Goal: Check status

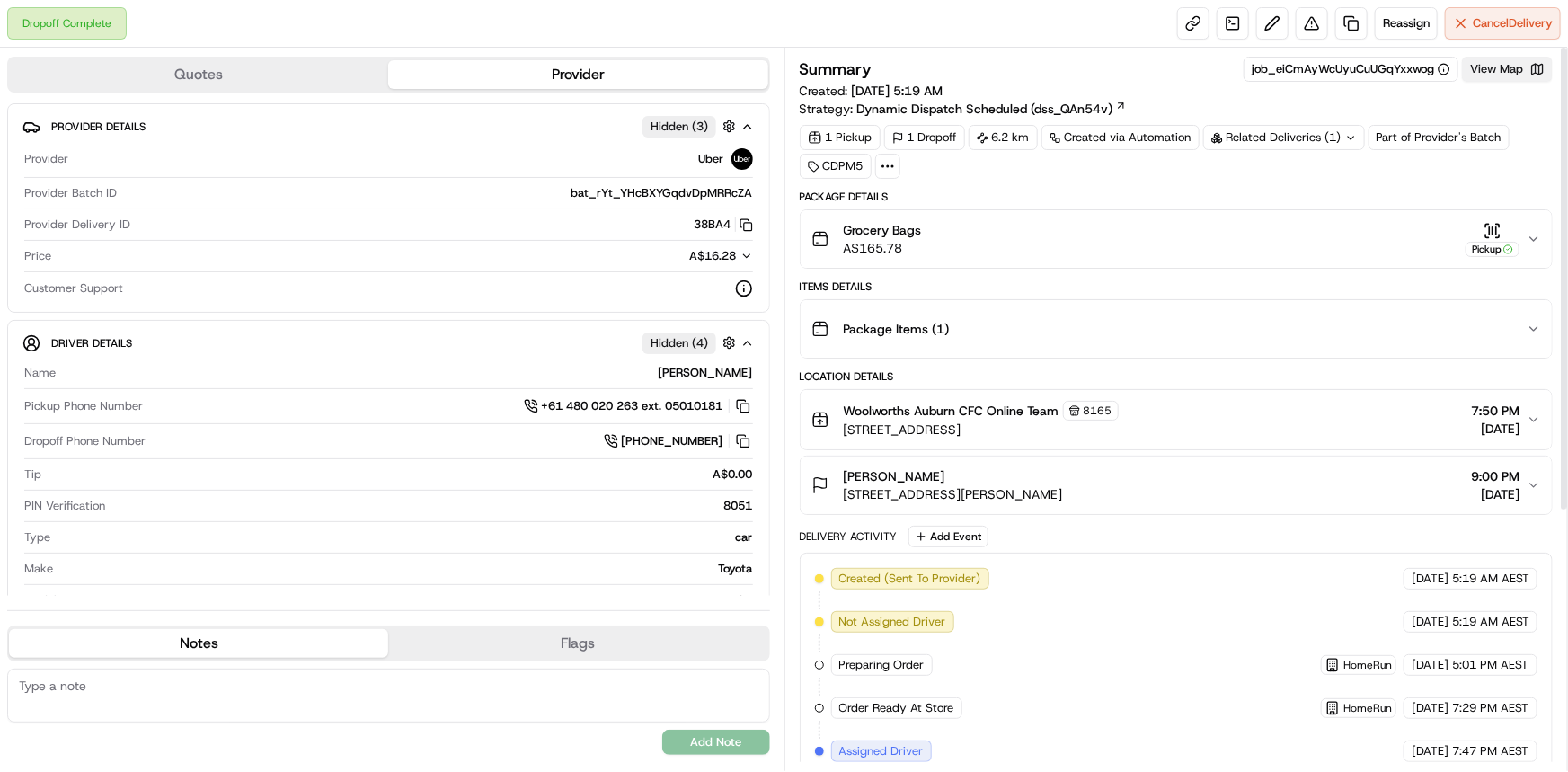
click at [1523, 63] on button "View Map" at bounding box center [1507, 69] width 91 height 25
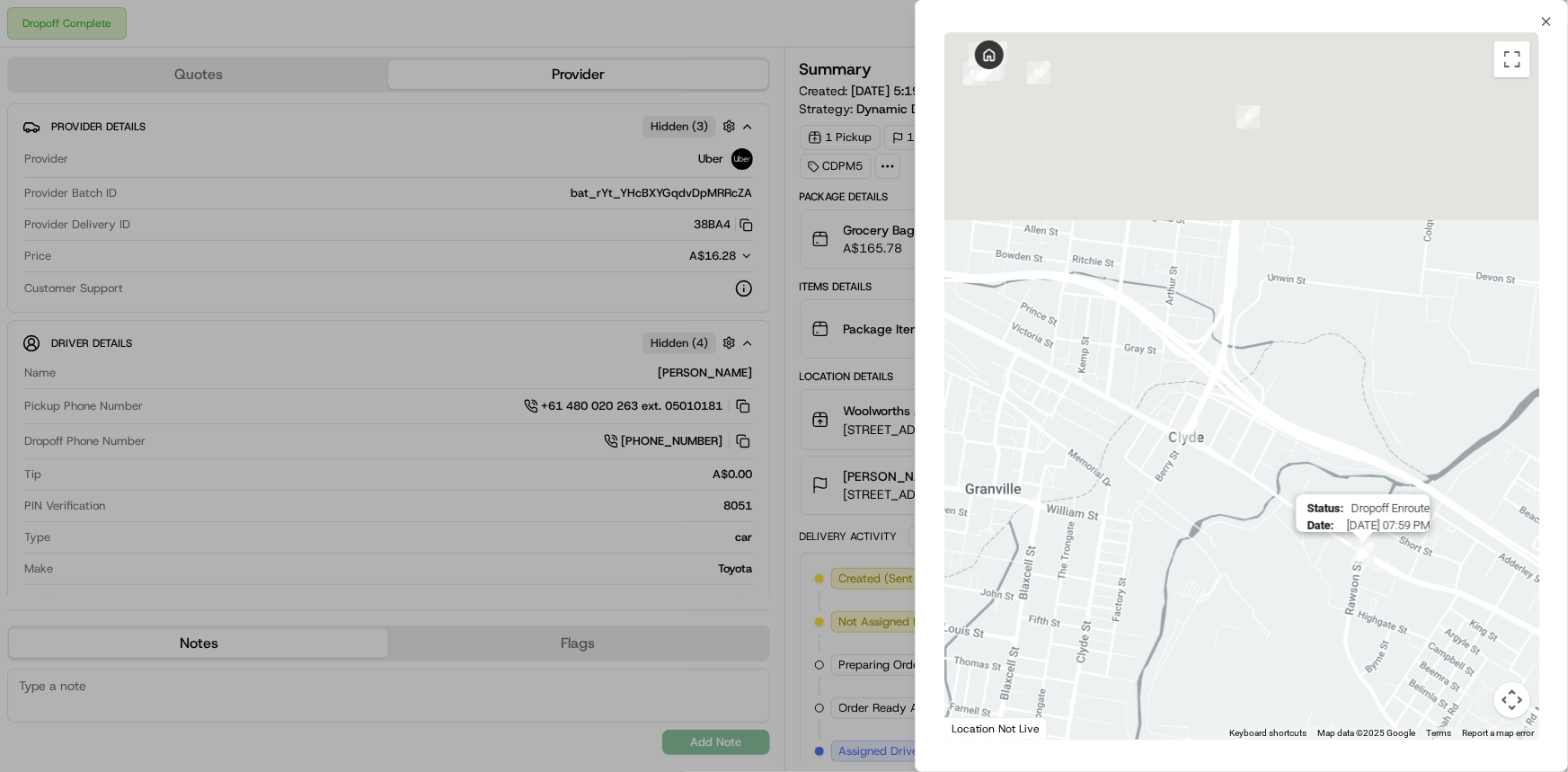
drag, startPoint x: 1099, startPoint y: 253, endPoint x: 1336, endPoint y: 565, distance: 391.8
click at [1363, 617] on div "Status : Dropoff Enroute Date : [DATE] 07:59 PM" at bounding box center [1242, 386] width 594 height 707
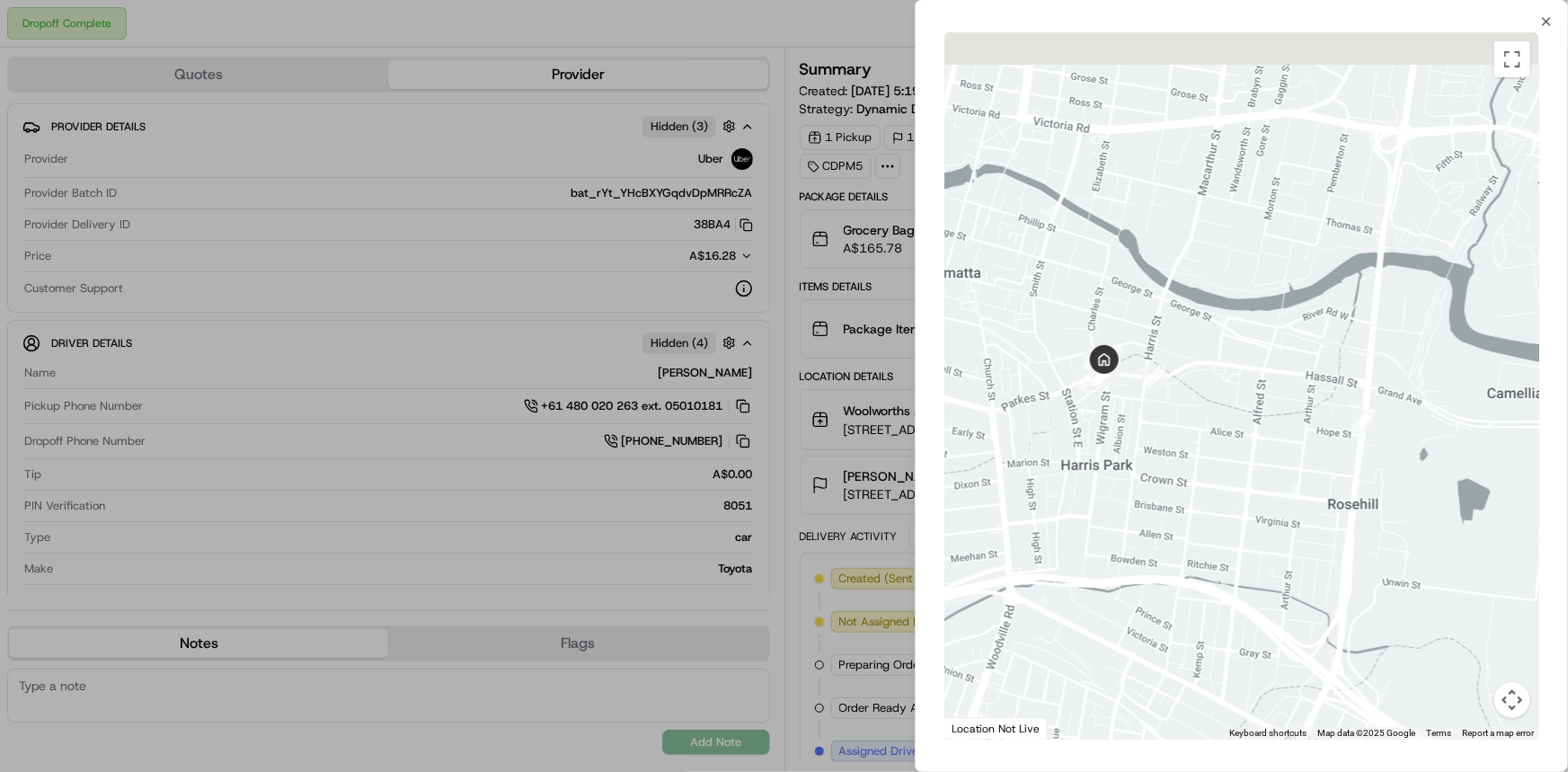
drag, startPoint x: 1120, startPoint y: 315, endPoint x: 1168, endPoint y: 429, distance: 123.7
click at [1168, 429] on div at bounding box center [1242, 386] width 594 height 707
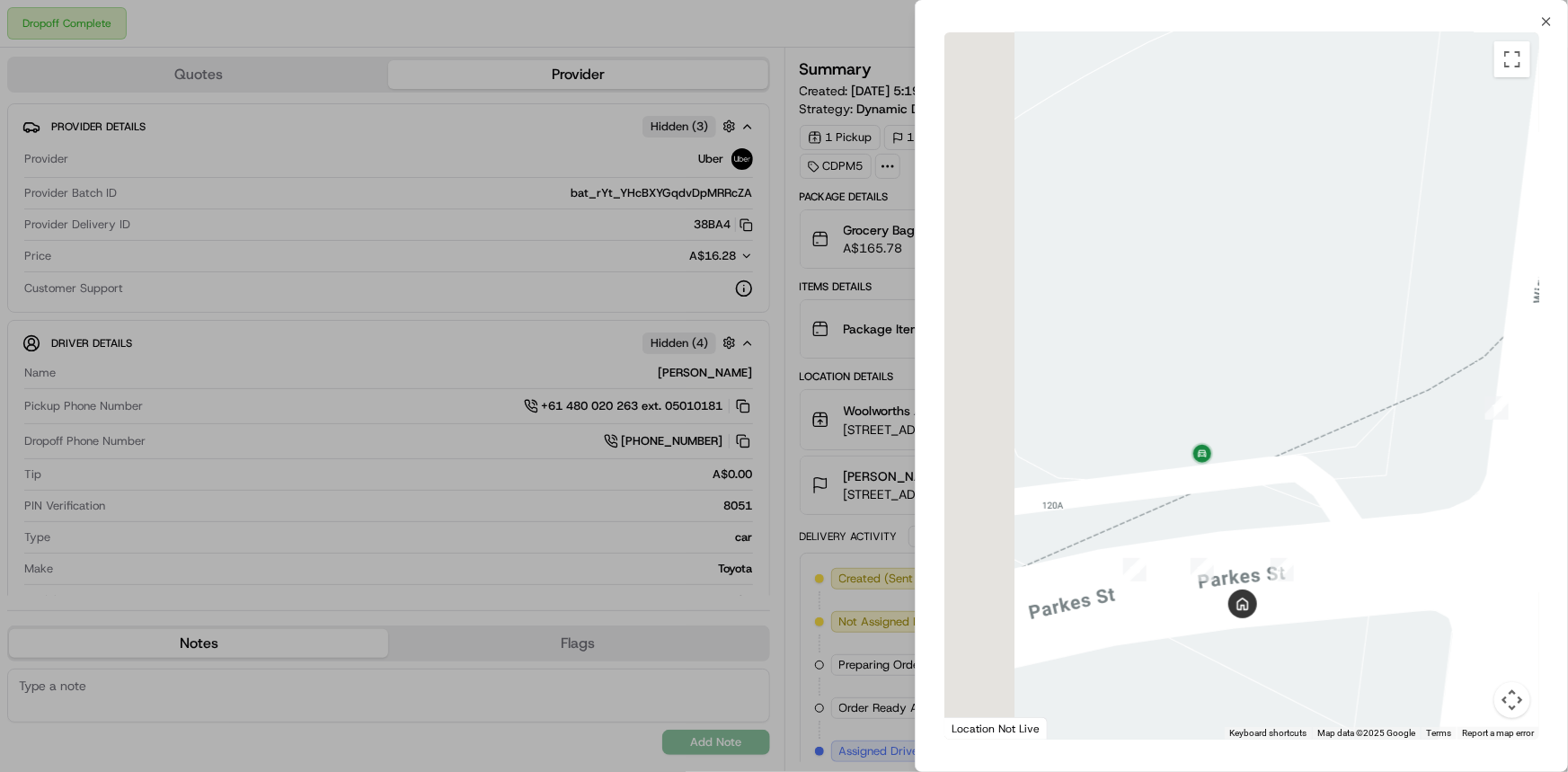
drag, startPoint x: 1243, startPoint y: 519, endPoint x: 1292, endPoint y: 503, distance: 51.5
click at [1292, 503] on div at bounding box center [1242, 386] width 594 height 707
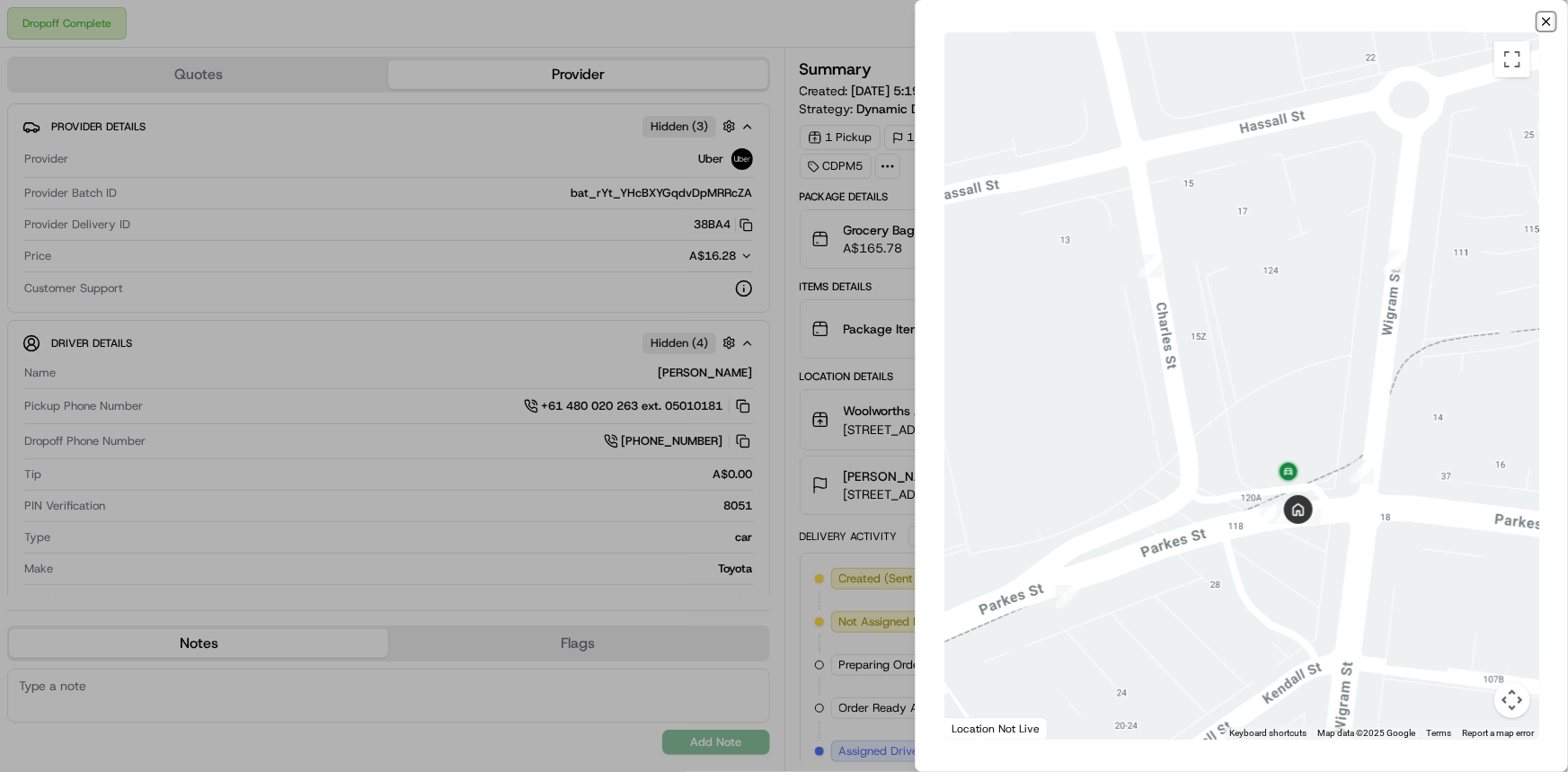
click at [1551, 21] on icon "button" at bounding box center [1546, 22] width 15 height 15
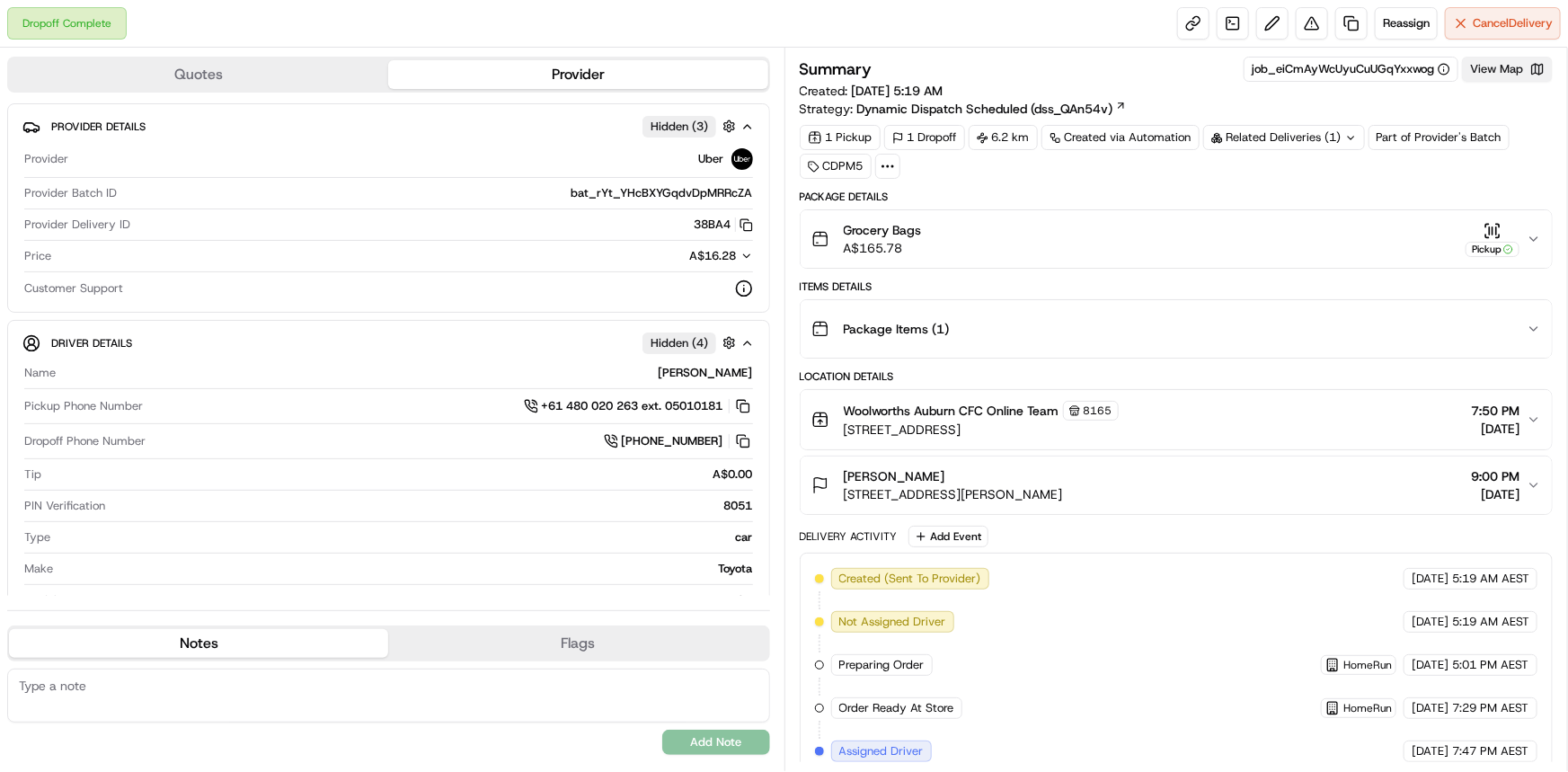
click at [1488, 68] on button "View Map" at bounding box center [1507, 69] width 91 height 25
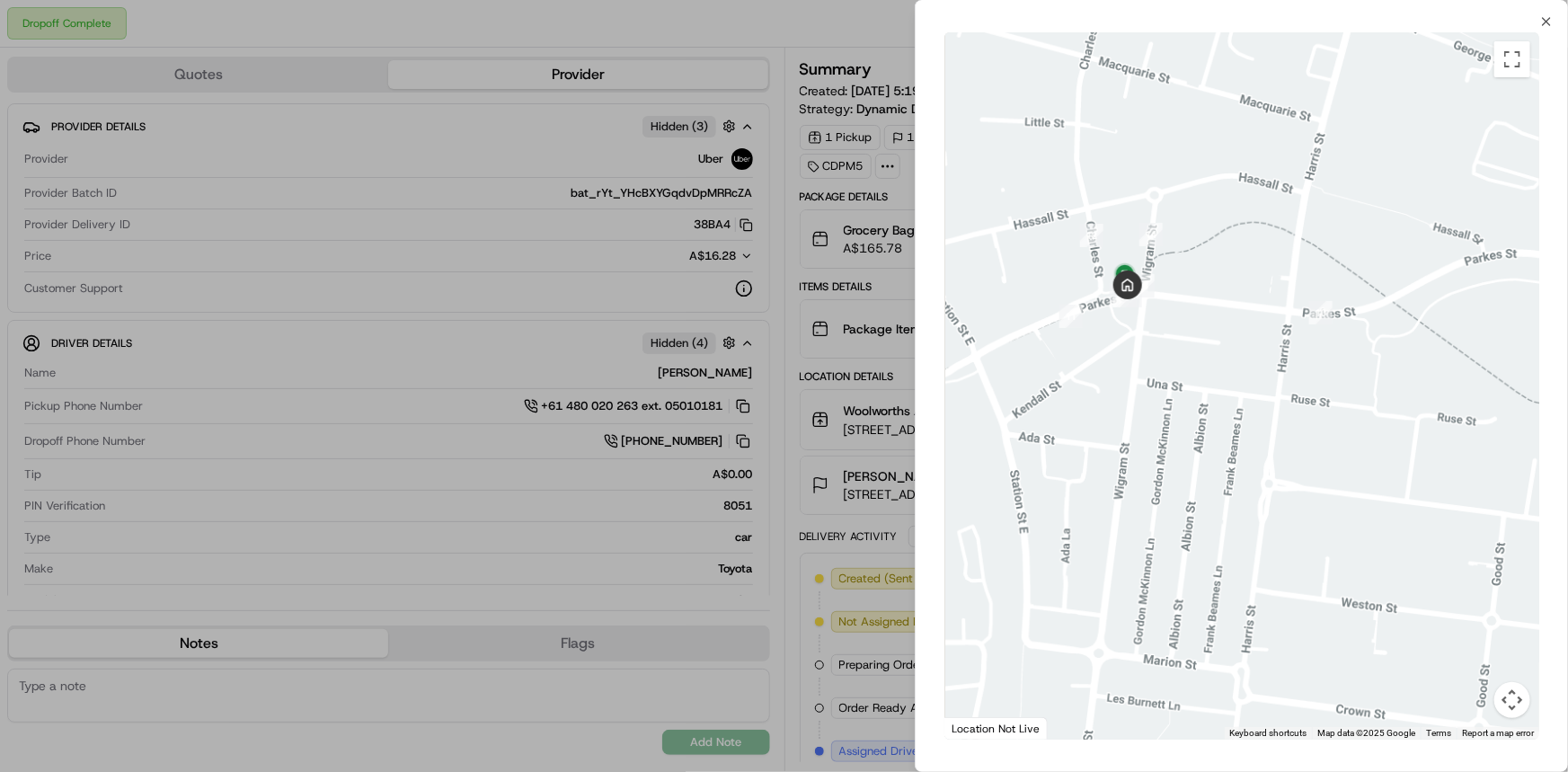
drag, startPoint x: 1084, startPoint y: 165, endPoint x: 1240, endPoint y: 480, distance: 351.5
click at [1240, 480] on div at bounding box center [1242, 386] width 594 height 707
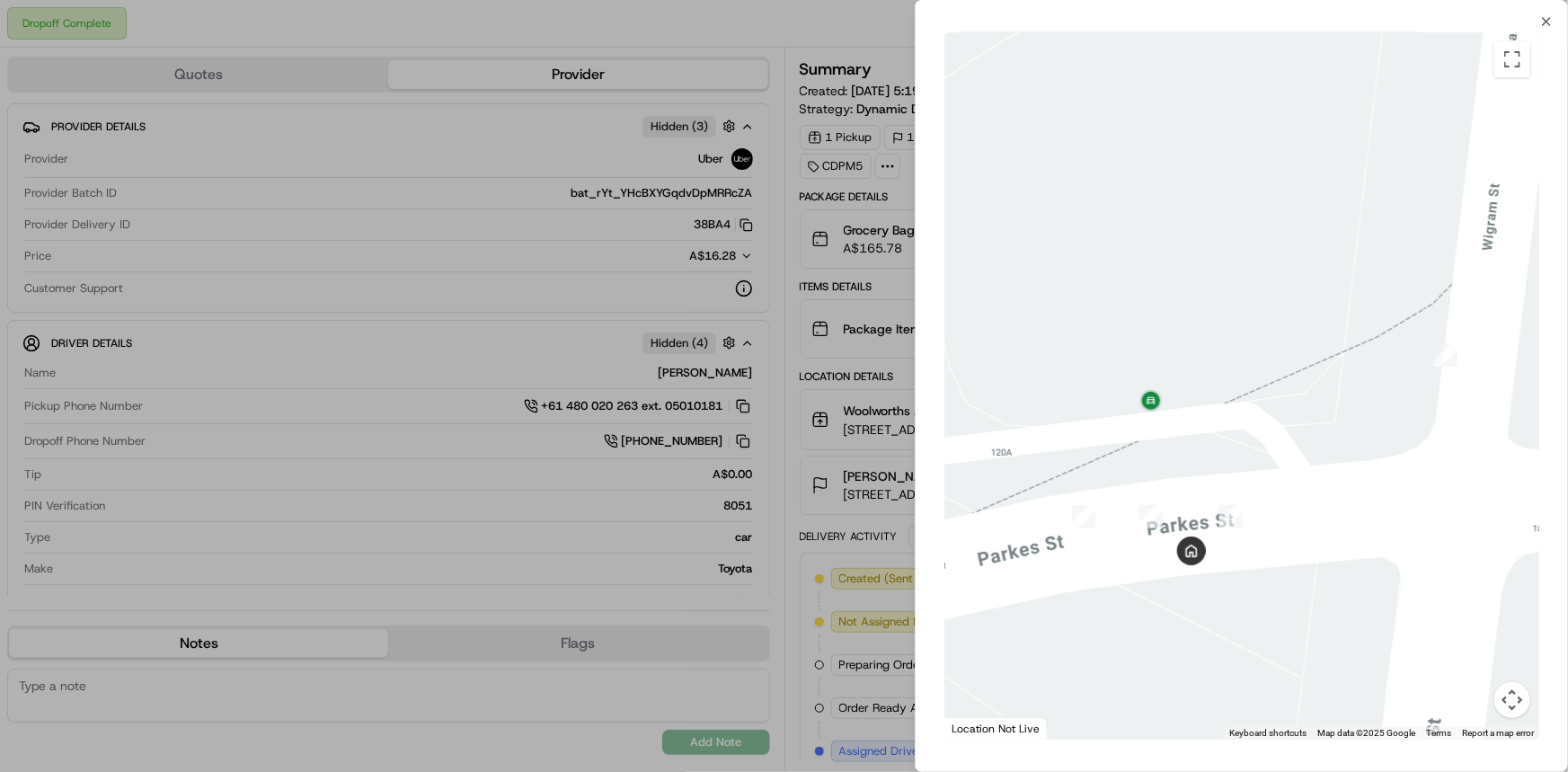
drag, startPoint x: 1114, startPoint y: 434, endPoint x: 1174, endPoint y: 460, distance: 65.4
click at [1174, 460] on div at bounding box center [1242, 386] width 594 height 707
click at [1543, 26] on icon "button" at bounding box center [1546, 22] width 15 height 15
